Goal: Information Seeking & Learning: Learn about a topic

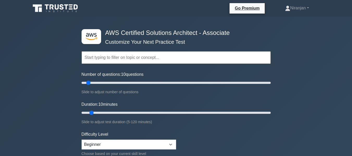
click at [142, 59] on input "text" at bounding box center [176, 57] width 189 height 13
paste input "AWS Batch"
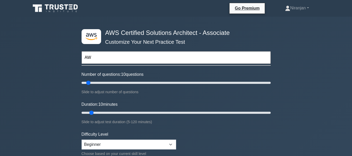
type input "A"
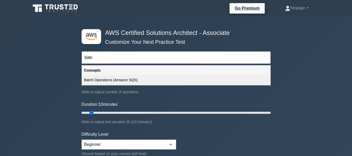
click at [132, 81] on div "Batch Operations (Amazon SQS)" at bounding box center [176, 80] width 188 height 10
type input "Batch Operations (Amazon SQS)"
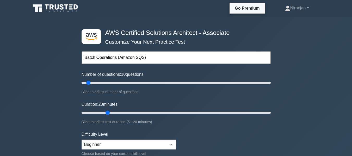
drag, startPoint x: 103, startPoint y: 112, endPoint x: 111, endPoint y: 112, distance: 7.8
type input "20"
click at [111, 112] on input "Duration: 20 minutes" at bounding box center [176, 113] width 189 height 6
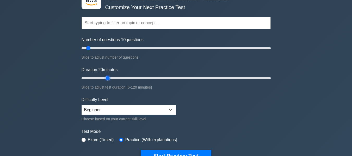
scroll to position [33, 0]
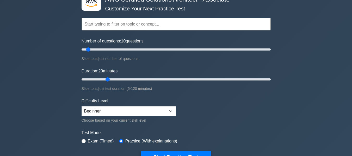
click at [129, 24] on input "text" at bounding box center [176, 24] width 189 height 13
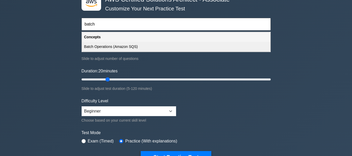
click at [128, 45] on div "Batch Operations (Amazon SQS)" at bounding box center [176, 47] width 188 height 10
type input "Batch Operations (Amazon SQS)"
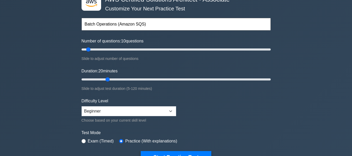
scroll to position [59, 0]
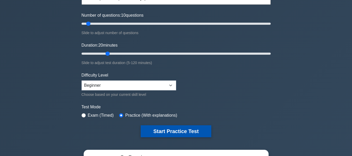
click at [188, 131] on button "Start Practice Test" at bounding box center [176, 131] width 70 height 12
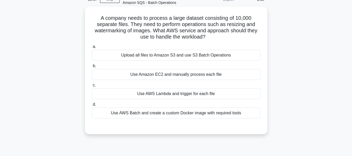
scroll to position [29, 0]
click at [184, 114] on div "Use AWS Batch and create a custom Docker image with required tools" at bounding box center [176, 112] width 169 height 11
click at [92, 106] on input "d. Use AWS Batch and create a custom Docker image with required tools" at bounding box center [92, 104] width 0 height 3
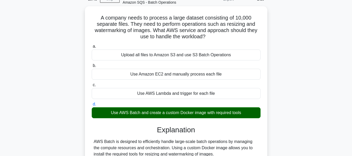
scroll to position [125, 0]
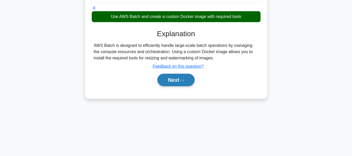
click at [184, 83] on button "Next" at bounding box center [176, 80] width 37 height 13
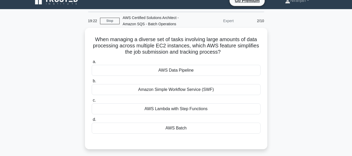
scroll to position [8, 0]
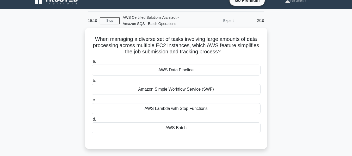
click at [209, 88] on div "Amazon Simple Workflow Service (SWF)" at bounding box center [176, 89] width 169 height 11
click at [92, 83] on input "b. Amazon Simple Workflow Service (SWF)" at bounding box center [92, 80] width 0 height 3
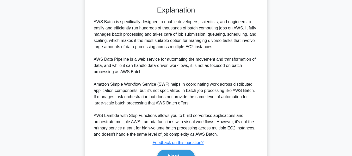
scroll to position [172, 0]
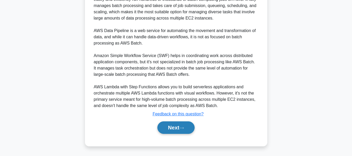
click at [184, 126] on button "Next" at bounding box center [176, 128] width 37 height 13
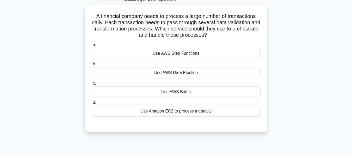
scroll to position [31, 0]
click at [197, 92] on div "Use AWS Batch" at bounding box center [176, 92] width 169 height 11
click at [92, 85] on input "c. Use AWS Batch" at bounding box center [92, 83] width 0 height 3
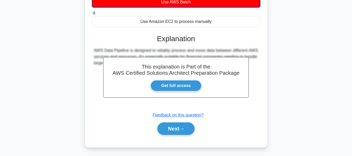
scroll to position [125, 0]
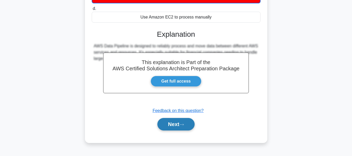
click at [184, 124] on icon at bounding box center [181, 124] width 5 height 3
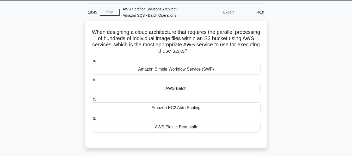
scroll to position [16, 0]
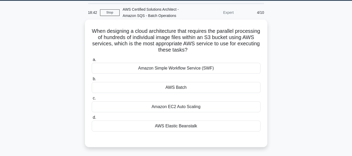
click at [191, 127] on div "AWS Elastic Beanstalk" at bounding box center [176, 126] width 169 height 11
click at [92, 119] on input "d. AWS Elastic Beanstalk" at bounding box center [92, 117] width 0 height 3
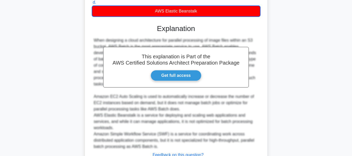
scroll to position [166, 0]
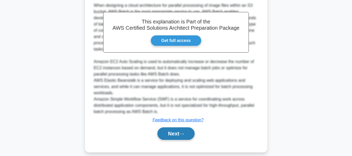
click at [179, 128] on button "Next" at bounding box center [176, 134] width 37 height 13
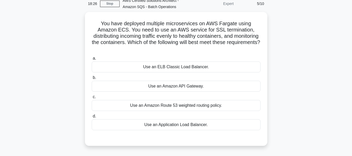
scroll to position [31, 0]
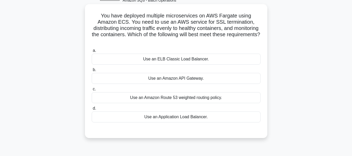
click at [181, 60] on div "Use an ELB Classic Load Balancer." at bounding box center [176, 59] width 169 height 11
click at [92, 52] on input "a. Use an ELB Classic Load Balancer." at bounding box center [92, 50] width 0 height 3
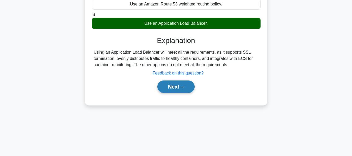
scroll to position [0, 0]
